Goal: Information Seeking & Learning: Learn about a topic

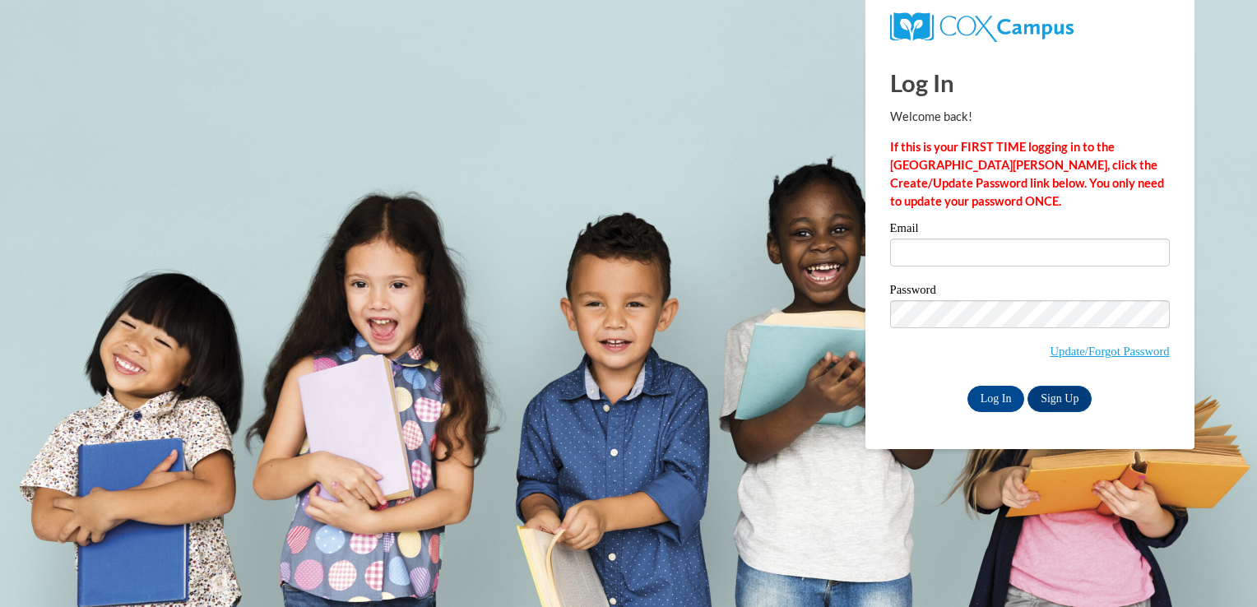
click at [913, 276] on div "Email" at bounding box center [1030, 250] width 280 height 57
click at [923, 258] on input "Email" at bounding box center [1030, 253] width 280 height 28
click at [1063, 242] on input "Kay_Nachelle08@yahoo.com" at bounding box center [1030, 253] width 280 height 28
type input "kay_nachelle08@yahoo.com"
click at [1235, 308] on body "This site uses cookies to help improve your learning experience. By continuing …" at bounding box center [628, 303] width 1257 height 607
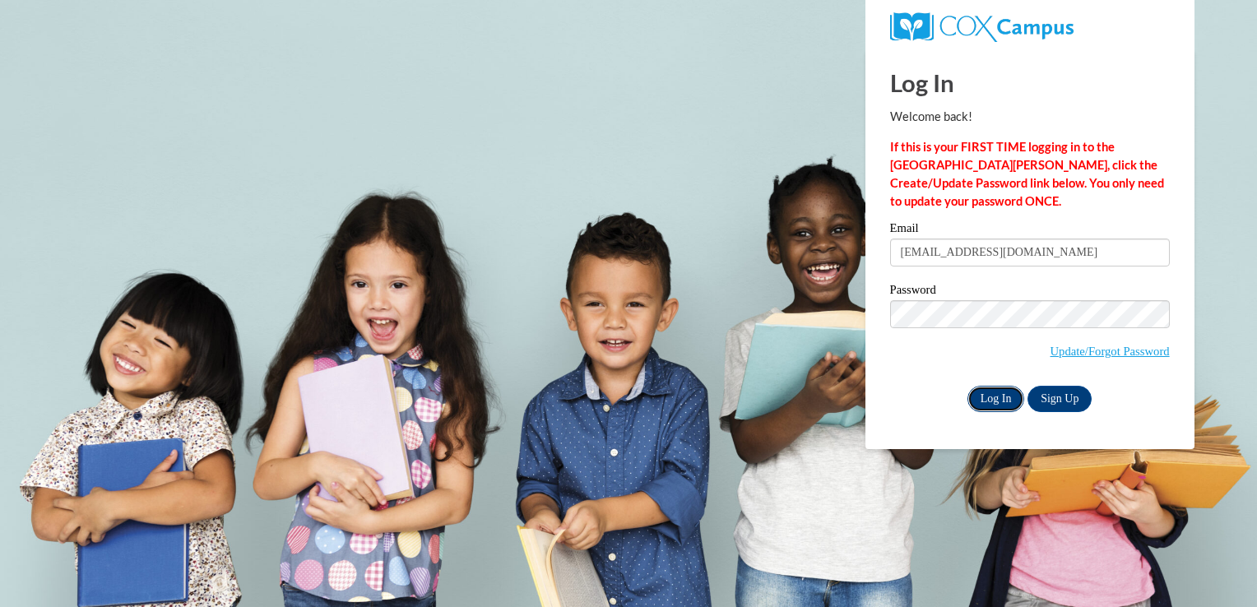
click at [1001, 388] on input "Log In" at bounding box center [996, 399] width 58 height 26
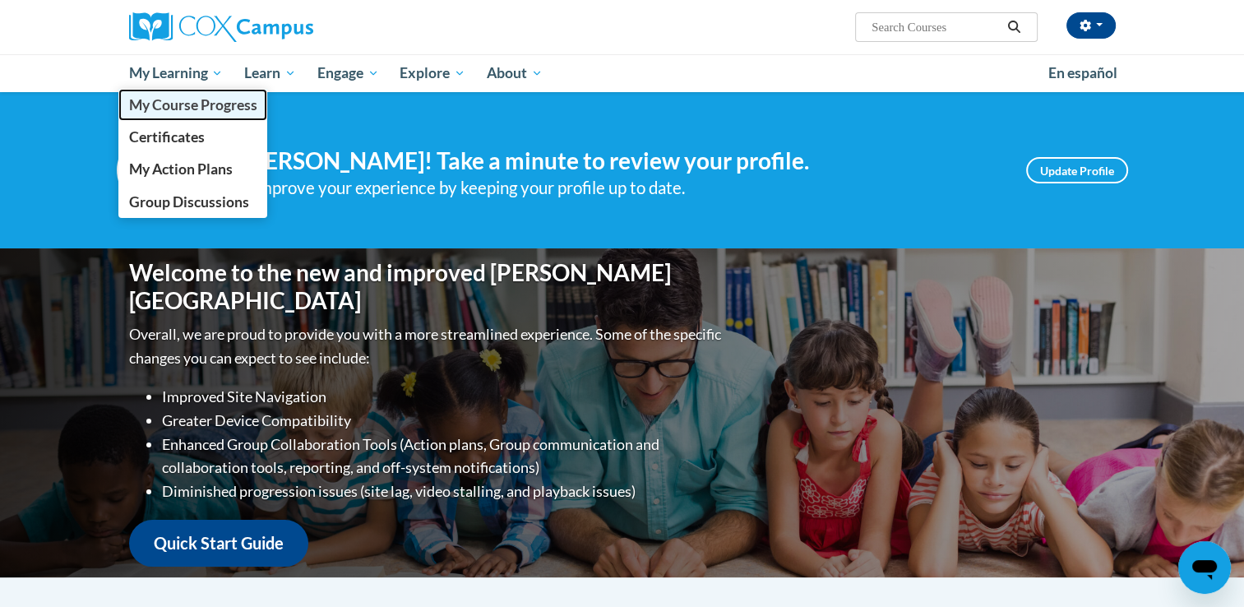
click at [213, 108] on span "My Course Progress" at bounding box center [192, 104] width 128 height 17
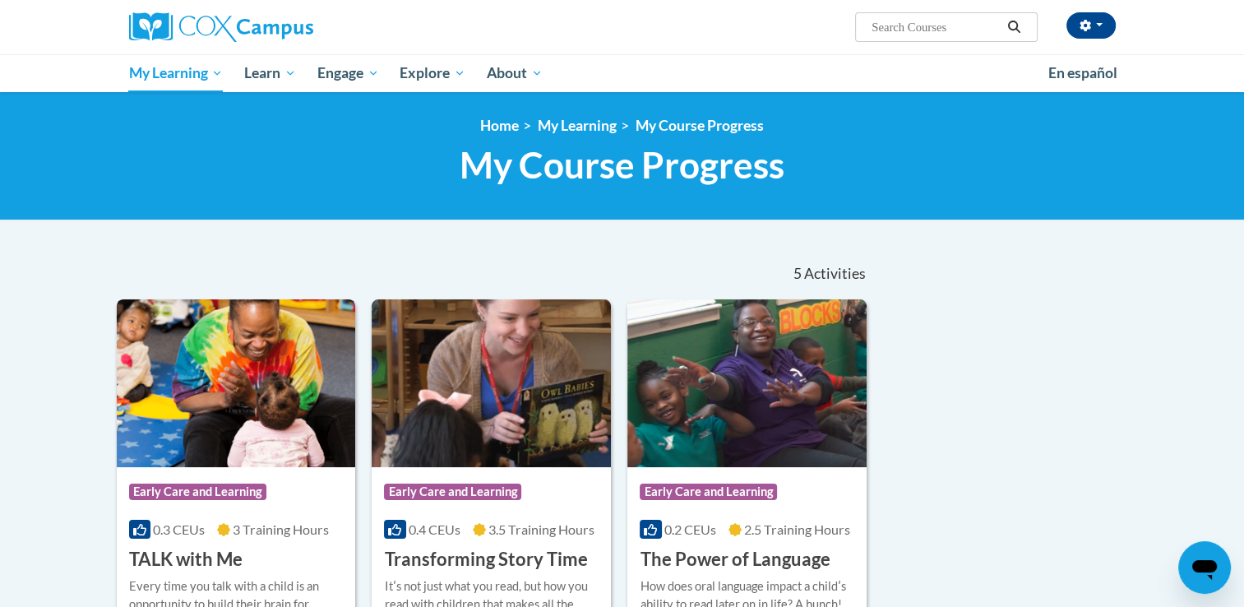
click at [192, 408] on img at bounding box center [236, 383] width 239 height 168
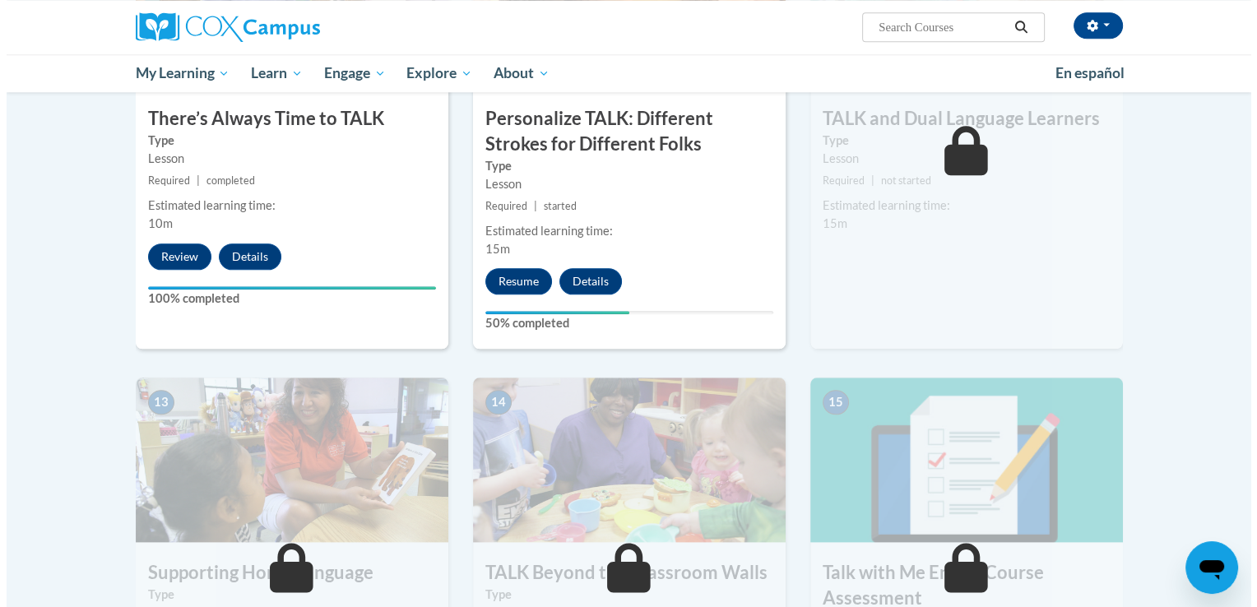
scroll to position [1892, 0]
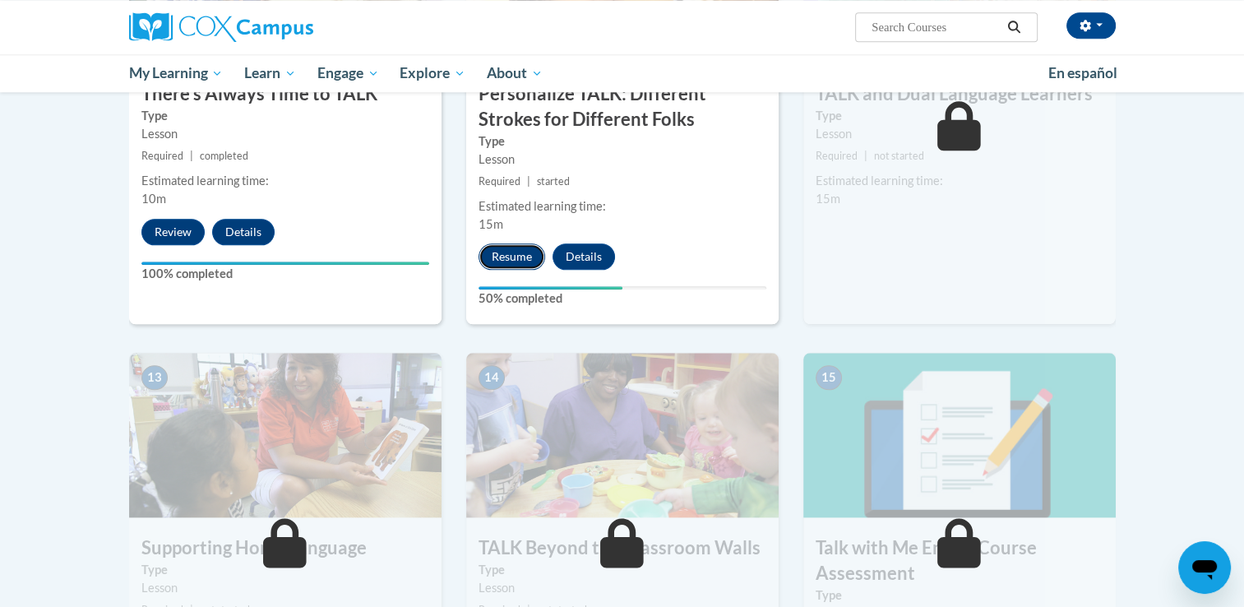
click at [512, 246] on button "Resume" at bounding box center [512, 256] width 67 height 26
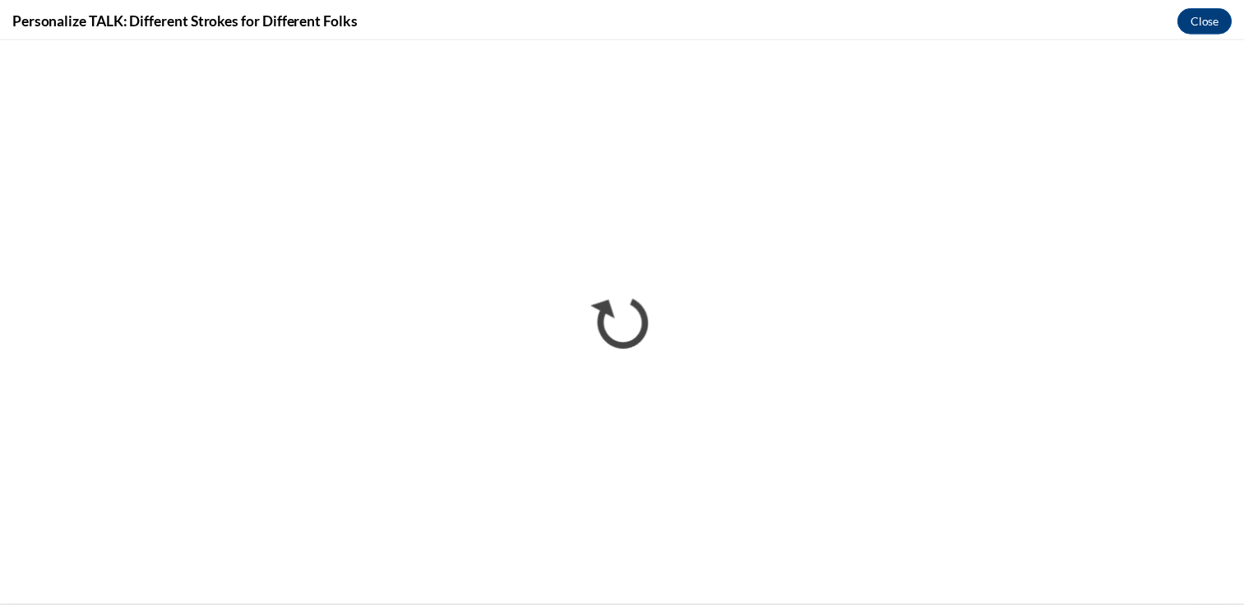
scroll to position [0, 0]
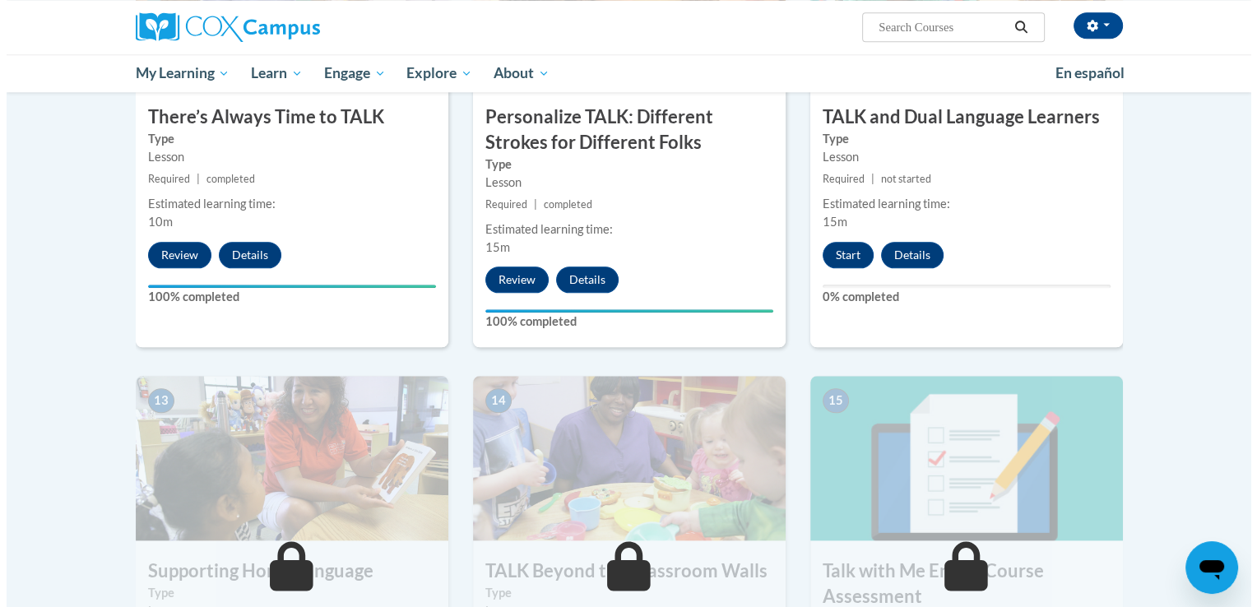
scroll to position [1865, 0]
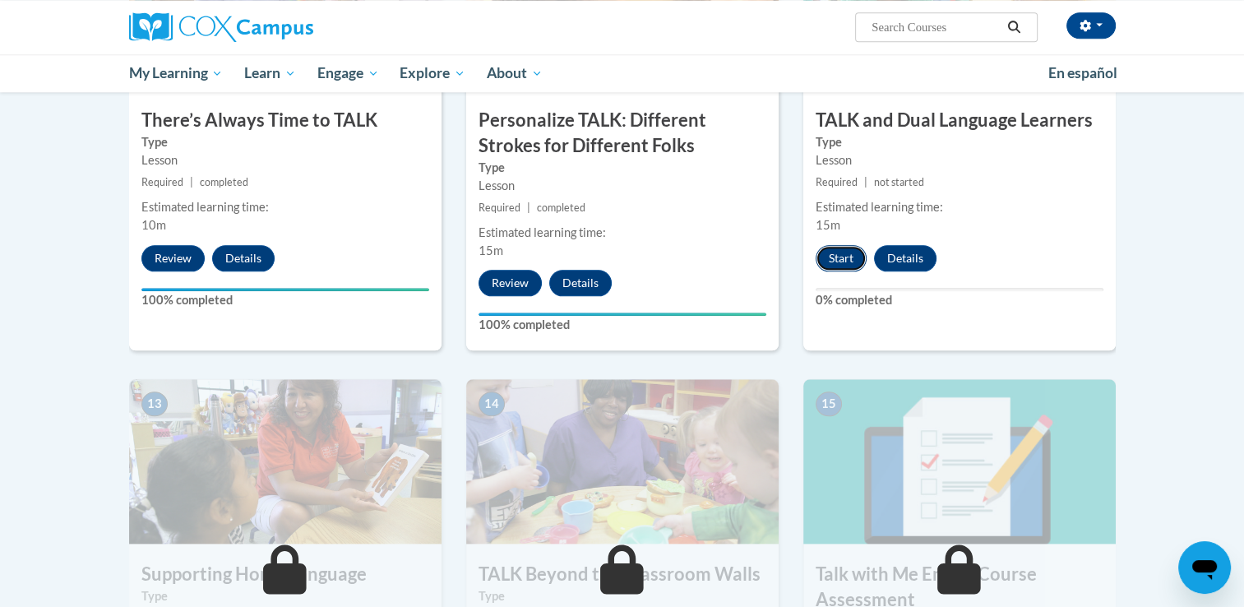
click at [845, 252] on button "Start" at bounding box center [841, 258] width 51 height 26
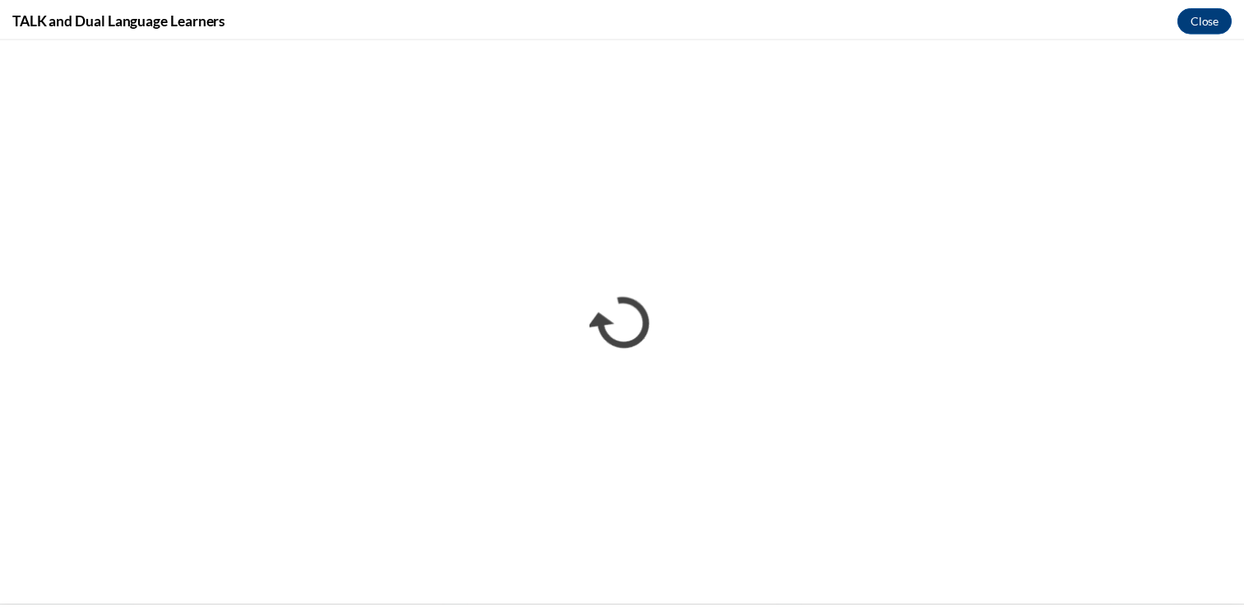
scroll to position [0, 0]
